Goal: Task Accomplishment & Management: Complete application form

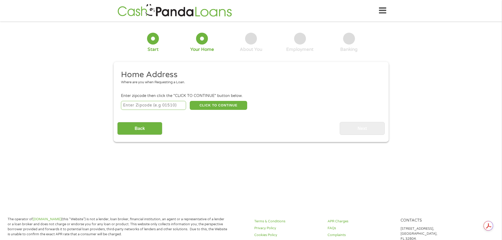
click at [138, 109] on input "number" at bounding box center [153, 105] width 65 height 9
type input "36301"
click at [225, 111] on div "Home Address Where are you when Requesting a Loan. Enter zipcode then click the…" at bounding box center [250, 102] width 267 height 65
click at [225, 106] on button "CLICK TO CONTINUE" at bounding box center [218, 105] width 57 height 9
type input "36301"
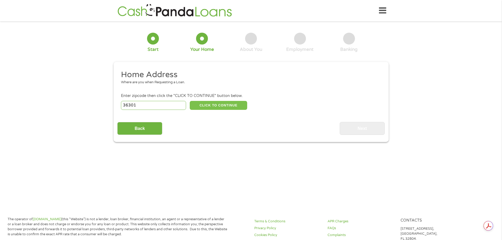
type input "Dothan"
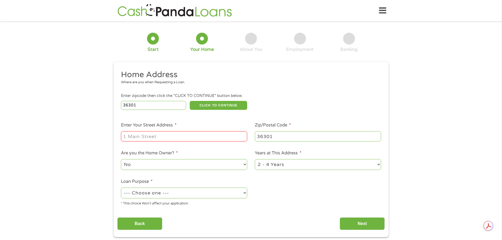
click at [135, 135] on input "Enter Your Street Address *" at bounding box center [184, 136] width 126 height 10
type input "[STREET_ADDRESS]"
click at [244, 166] on select "No Yes" at bounding box center [184, 164] width 126 height 11
select select "yes"
click at [121, 159] on select "No Yes" at bounding box center [184, 164] width 126 height 11
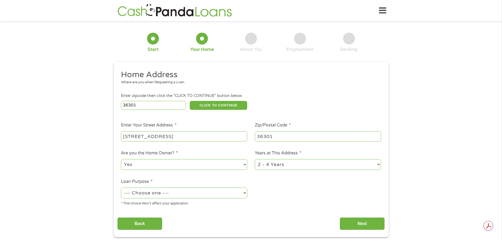
click at [320, 164] on select "1 Year or less 1 - 2 Years 2 - 4 Years Over 4 Years" at bounding box center [318, 164] width 126 height 11
select select "60months"
click at [255, 159] on select "1 Year or less 1 - 2 Years 2 - 4 Years Over 4 Years" at bounding box center [318, 164] width 126 height 11
click at [244, 194] on select "--- Choose one --- Pay Bills Debt Consolidation Home Improvement Major Purchase…" at bounding box center [184, 193] width 126 height 11
select select "other"
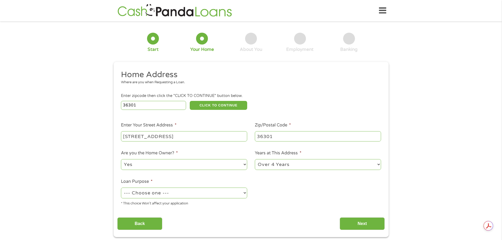
click at [121, 188] on select "--- Choose one --- Pay Bills Debt Consolidation Home Improvement Major Purchase…" at bounding box center [184, 193] width 126 height 11
click at [353, 225] on input "Next" at bounding box center [362, 223] width 45 height 13
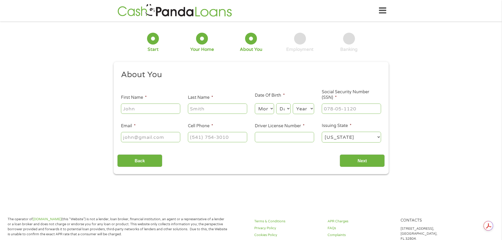
click at [147, 113] on input "First Name *" at bounding box center [150, 109] width 59 height 10
type input "[PERSON_NAME]"
type input "[EMAIL_ADDRESS][DOMAIN_NAME]"
type input "[PHONE_NUMBER]"
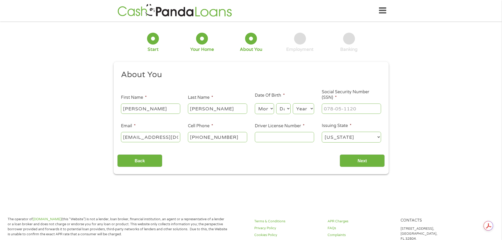
click at [274, 108] on div "Month Month 1 2 3 4 5 6 7 8 9 10 11 12 Day Day 1 2 3 4 5 6 7 8 9 10 11 12 13 14…" at bounding box center [284, 108] width 59 height 14
click at [272, 106] on select "Month 1 2 3 4 5 6 7 8 9 10 11 12" at bounding box center [264, 108] width 19 height 11
select select "7"
click at [255, 103] on select "Month 1 2 3 4 5 6 7 8 9 10 11 12" at bounding box center [264, 108] width 19 height 11
drag, startPoint x: 290, startPoint y: 103, endPoint x: 289, endPoint y: 106, distance: 3.7
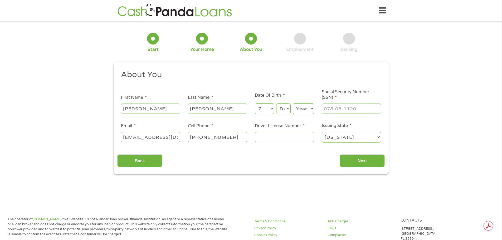
click at [290, 103] on div "Day Day 1 2 3 4 5 6 7 8 9 10 11 12 13 14 15 16 17 18 19 20 21 22 23 24 25 26 27…" at bounding box center [283, 108] width 14 height 13
click at [289, 107] on select "Day 1 2 3 4 5 6 7 8 9 10 11 12 13 14 15 16 17 18 19 20 21 22 23 24 25 26 27 28 …" at bounding box center [283, 108] width 14 height 11
select select "3"
click at [276, 103] on select "Day 1 2 3 4 5 6 7 8 9 10 11 12 13 14 15 16 17 18 19 20 21 22 23 24 25 26 27 28 …" at bounding box center [283, 108] width 14 height 11
click at [308, 106] on select "Year [DATE] 2006 2005 2004 2003 2002 2001 2000 1999 1998 1997 1996 1995 1994 19…" at bounding box center [303, 108] width 21 height 11
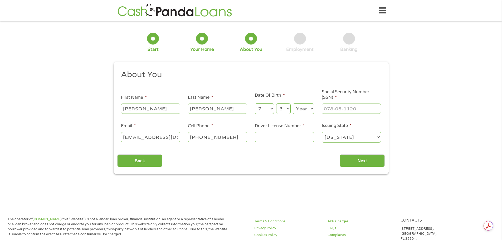
click at [271, 107] on select "Month 1 2 3 4 5 6 7 8 9 10 11 12" at bounding box center [264, 108] width 19 height 11
select select "8"
click at [255, 103] on select "Month 1 2 3 4 5 6 7 8 9 10 11 12" at bounding box center [264, 108] width 19 height 11
click at [311, 109] on select "Year [DATE] 2006 2005 2004 2003 2002 2001 2000 1999 1998 1997 1996 1995 1994 19…" at bounding box center [303, 108] width 21 height 11
select select "1969"
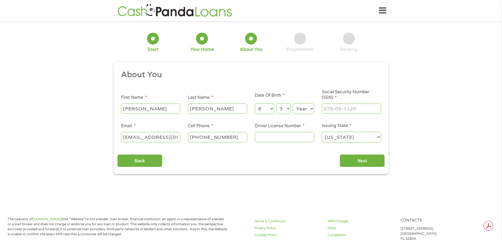
click at [293, 103] on select "Year [DATE] 2006 2005 2004 2003 2002 2001 2000 1999 1998 1997 1996 1995 1994 19…" at bounding box center [303, 108] width 21 height 11
click at [326, 111] on input "___-__-____" at bounding box center [351, 109] width 59 height 10
type input "417-17-8514"
type input "5355637"
click at [378, 158] on input "Next" at bounding box center [362, 160] width 45 height 13
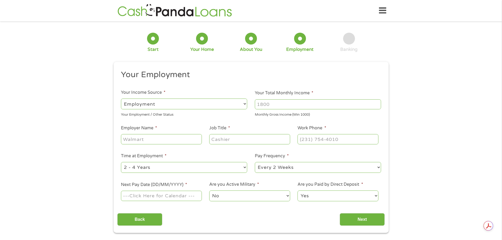
click at [369, 161] on div "--- Choose one --- Every 2 Weeks Every Week Monthly Semi-Monthly" at bounding box center [318, 167] width 126 height 13
click at [131, 140] on input "Employer Name *" at bounding box center [161, 139] width 81 height 10
type input "eye partners, pcv"
drag, startPoint x: 278, startPoint y: 105, endPoint x: 222, endPoint y: 106, distance: 56.4
click at [222, 106] on ul "Your Employment Your Income Source * --- Choose one --- Employment [DEMOGRAPHIC…" at bounding box center [250, 138] width 267 height 136
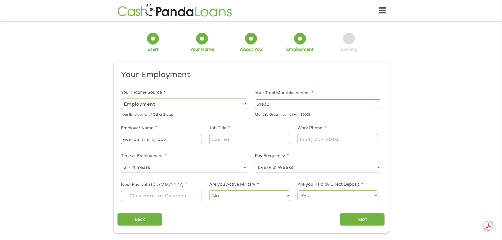
type input "2800"
click at [225, 141] on input "Job Title *" at bounding box center [249, 139] width 81 height 10
click at [170, 143] on input "eye partners, pcv" at bounding box center [161, 139] width 81 height 10
type input "eye partners, pc"
type input "insurance"
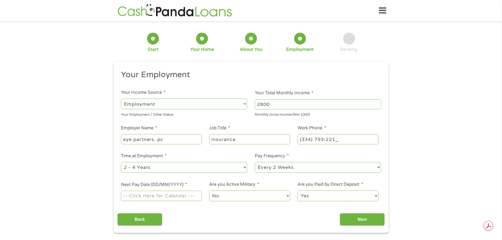
type input "[PHONE_NUMBER]"
click at [248, 168] on li "Time at Employment * --- Choose one --- 1 Year or less 1 - 2 Years 2 - 4 Years …" at bounding box center [184, 163] width 134 height 21
click at [247, 168] on li "Time at Employment * --- Choose one --- 1 Year or less 1 - 2 Years 2 - 4 Years …" at bounding box center [184, 163] width 134 height 21
click at [245, 167] on select "--- Choose one --- 1 Year or less 1 - 2 Years 2 - 4 Years Over 4 Years" at bounding box center [184, 167] width 126 height 11
select select "60months"
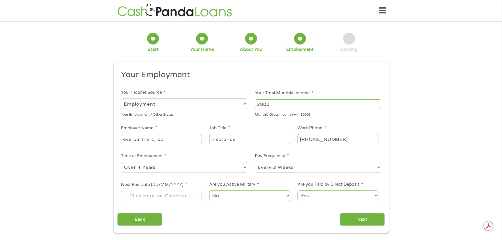
click at [121, 162] on select "--- Choose one --- 1 Year or less 1 - 2 Years 2 - 4 Years Over 4 Years" at bounding box center [184, 167] width 126 height 11
click at [130, 193] on input "Next Pay Date (DD/MM/YYYY) *" at bounding box center [161, 196] width 81 height 10
type input "09082025"
click at [363, 223] on input "Next" at bounding box center [362, 219] width 45 height 13
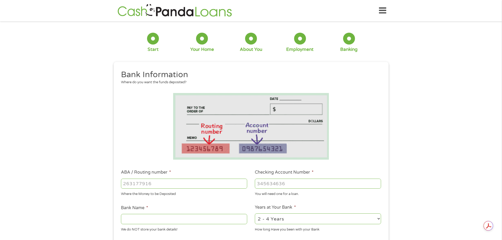
click at [366, 220] on select "2 - 4 Years 6 - 12 Months 1 - 2 Years Over 4 Years" at bounding box center [318, 218] width 126 height 11
click at [452, 116] on div "1 Start 2 Your Home 3 About You 4 Employment 5 Banking 6 This field is hidden w…" at bounding box center [251, 192] width 502 height 334
click at [125, 183] on input "ABA / Routing number *" at bounding box center [184, 184] width 126 height 10
type input "062000080"
type input "[PERSON_NAME] FARGO BANK"
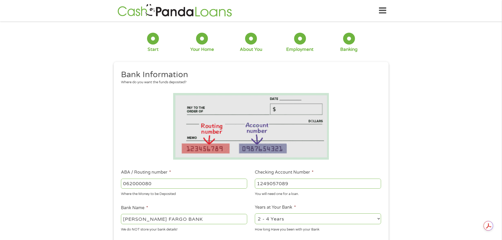
type input "1249057089"
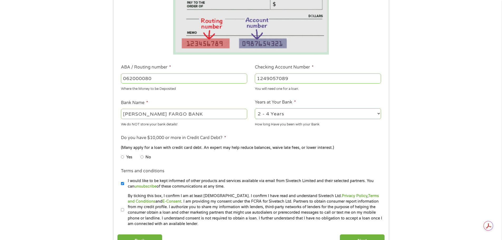
scroll to position [105, 0]
click at [377, 114] on select "2 - 4 Years 6 - 12 Months 1 - 2 Years Over 4 Years" at bounding box center [318, 113] width 126 height 11
select select "60months"
click at [255, 108] on select "2 - 4 Years 6 - 12 Months 1 - 2 Years Over 4 Years" at bounding box center [318, 113] width 126 height 11
click at [139, 156] on li "Yes" at bounding box center [130, 157] width 19 height 10
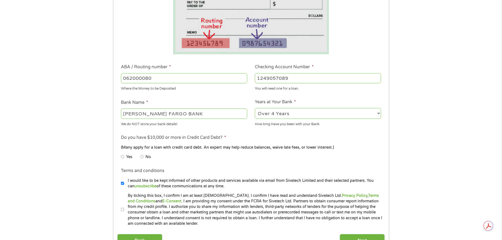
click at [143, 157] on input "No" at bounding box center [141, 157] width 3 height 8
radio input "true"
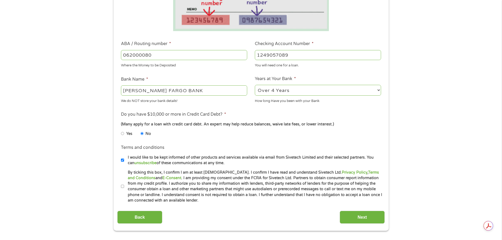
scroll to position [184, 0]
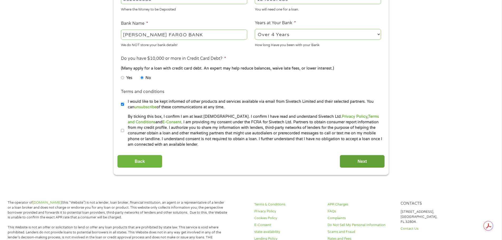
click at [380, 161] on input "Next" at bounding box center [362, 161] width 45 height 13
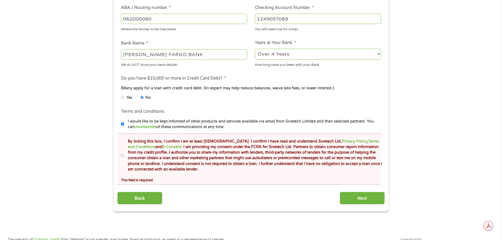
click at [125, 155] on label "By ticking this box, I confirm I am at least [DEMOGRAPHIC_DATA]. I confirm I ha…" at bounding box center [253, 156] width 258 height 34
click at [124, 155] on input "By ticking this box, I confirm I am at least [DEMOGRAPHIC_DATA]. I confirm I ha…" at bounding box center [122, 155] width 3 height 8
checkbox input "true"
click at [375, 197] on input "Next" at bounding box center [362, 198] width 45 height 13
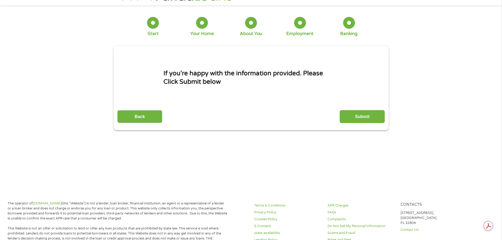
scroll to position [0, 0]
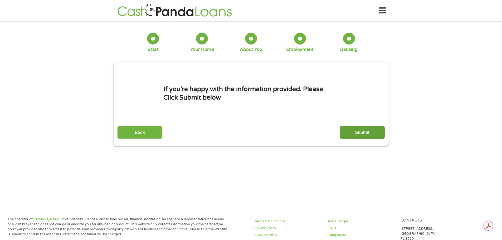
click at [375, 128] on input "Submit" at bounding box center [362, 132] width 45 height 13
